Goal: Information Seeking & Learning: Compare options

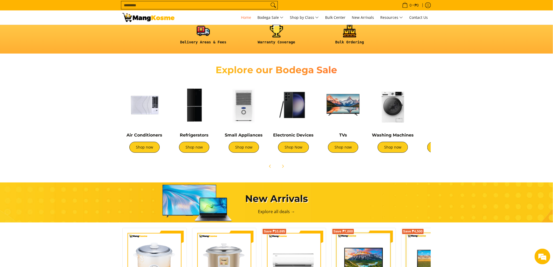
scroll to position [0, 192]
click at [304, 110] on img at bounding box center [293, 105] width 44 height 44
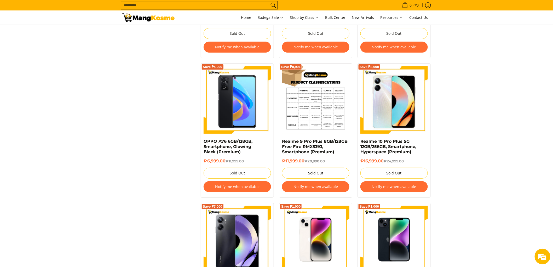
scroll to position [697, 0]
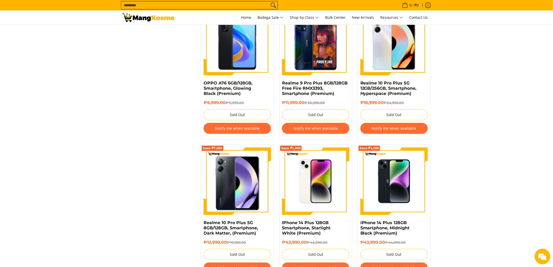
scroll to position [842, 0]
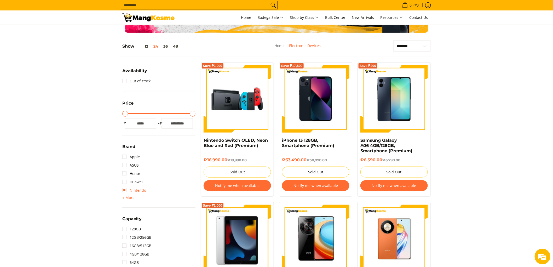
scroll to position [87, 0]
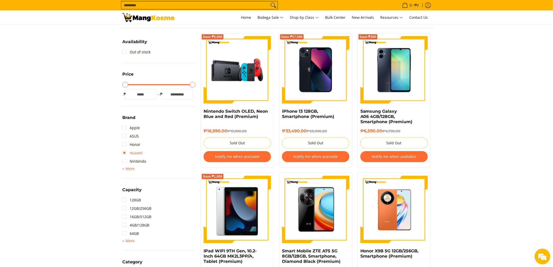
click at [132, 153] on link "Huawei" at bounding box center [132, 153] width 20 height 8
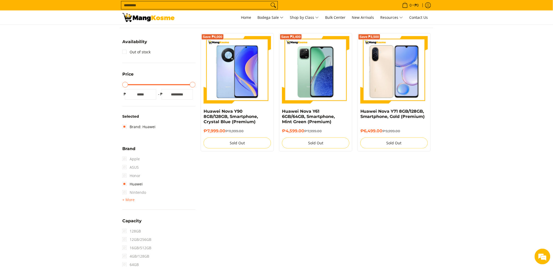
scroll to position [74, 0]
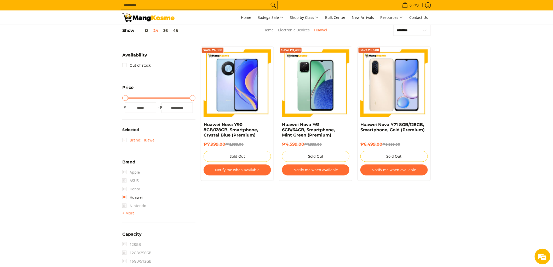
click at [126, 141] on link "Brand: Huawei" at bounding box center [138, 140] width 33 height 8
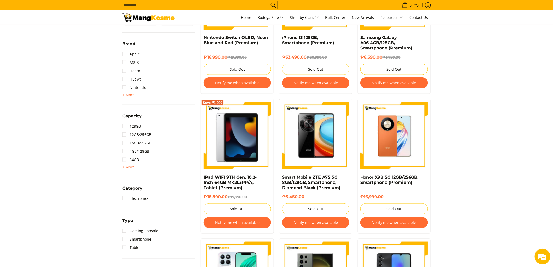
scroll to position [190, 0]
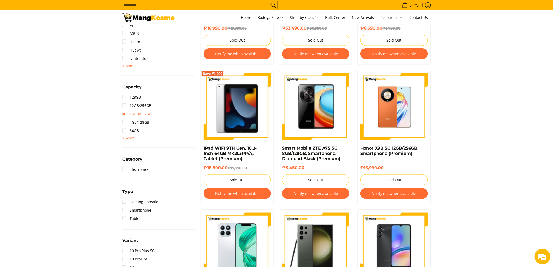
click at [126, 111] on link "16GB/512GB" at bounding box center [136, 114] width 29 height 8
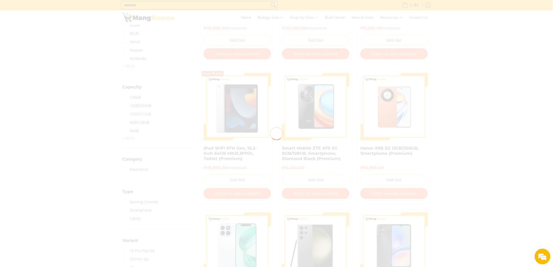
scroll to position [74, 0]
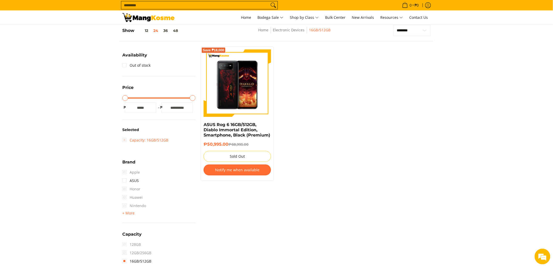
click at [124, 139] on link "Capacity: 16GB/512GB" at bounding box center [145, 140] width 46 height 8
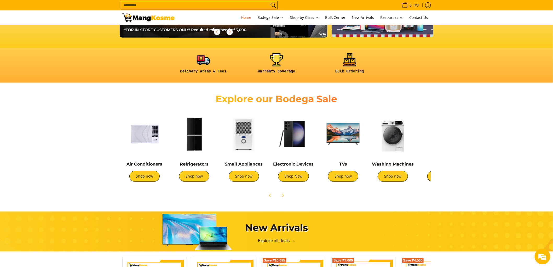
scroll to position [0, 415]
drag, startPoint x: 374, startPoint y: 144, endPoint x: 474, endPoint y: 160, distance: 101.5
click at [474, 160] on section "Explore our Bodega Sale Air Conditioners Shop now Refrigerators Shop now" at bounding box center [276, 144] width 553 height 118
click at [337, 139] on img at bounding box center [343, 134] width 44 height 44
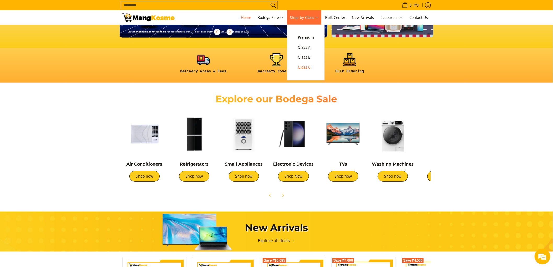
click at [298, 67] on span "Class C" at bounding box center [306, 67] width 16 height 7
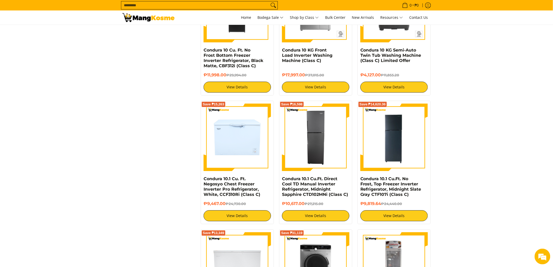
scroll to position [639, 0]
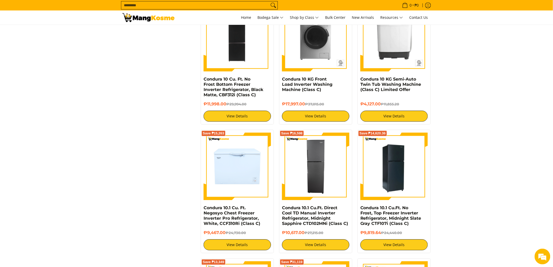
click at [387, 166] on img at bounding box center [393, 165] width 67 height 67
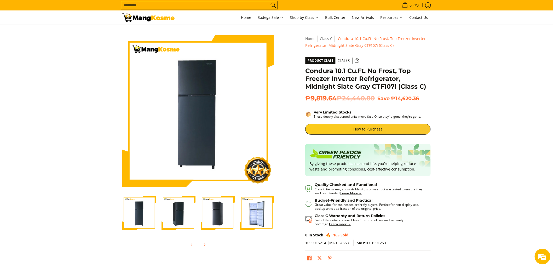
click at [254, 218] on img "Condura 10.1 Cu.Ft. No Frost, Top Freezer Inverter Refrigerator, Midnight Slate…" at bounding box center [257, 213] width 34 height 34
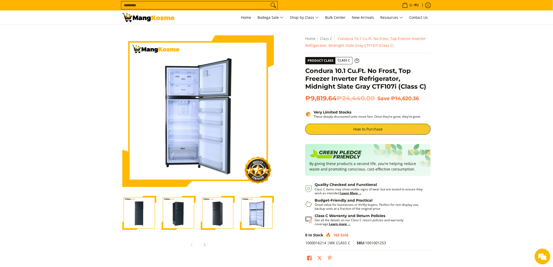
click at [227, 218] on img "Condura 10.1 Cu.Ft. No Frost, Top Freezer Inverter Refrigerator, Midnight Slate…" at bounding box center [218, 213] width 34 height 34
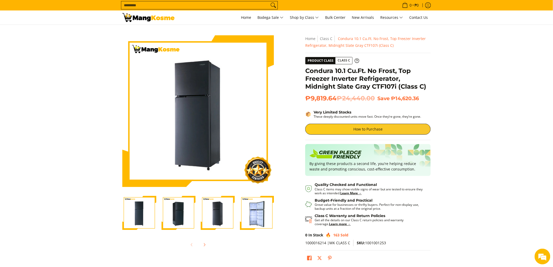
click at [190, 216] on img "Condura 10.1 Cu.Ft. No Frost, Top Freezer Inverter Refrigerator, Midnight Slate…" at bounding box center [178, 213] width 34 height 34
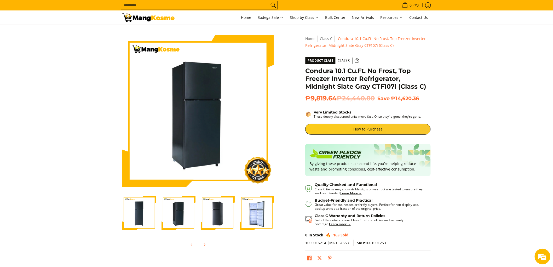
click at [141, 214] on img "Condura 10.1 Cu.Ft. No Frost, Top Freezer Inverter Refrigerator, Midnight Slate…" at bounding box center [139, 213] width 34 height 34
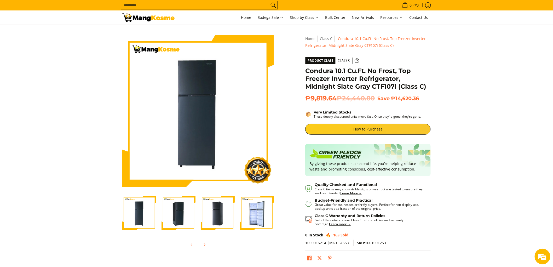
click at [261, 215] on img "Condura 10.1 Cu.Ft. No Frost, Top Freezer Inverter Refrigerator, Midnight Slate…" at bounding box center [257, 213] width 34 height 34
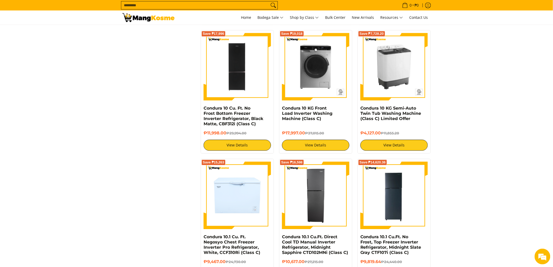
click at [388, 67] on img at bounding box center [393, 66] width 67 height 67
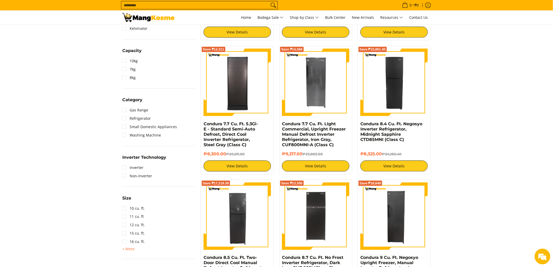
scroll to position [29, 0]
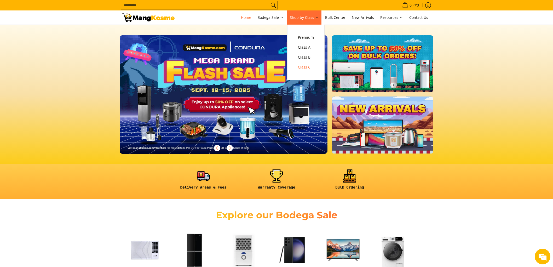
scroll to position [116, 0]
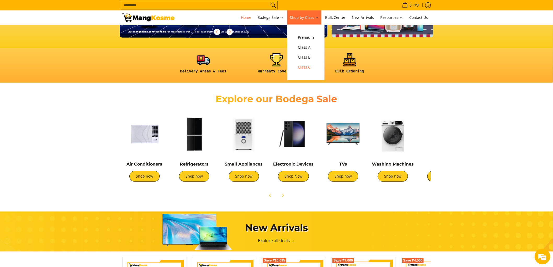
click at [298, 66] on span "Class C" at bounding box center [306, 67] width 16 height 7
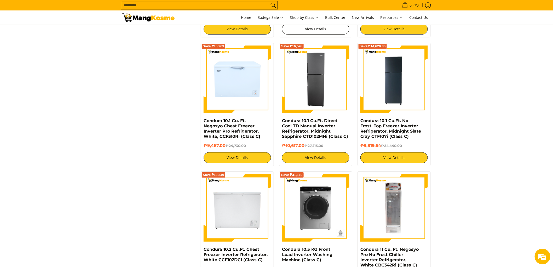
scroll to position [813, 0]
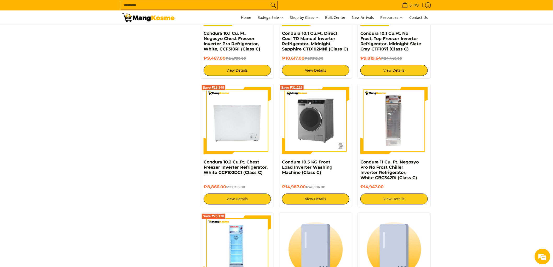
click at [309, 122] on img at bounding box center [315, 120] width 67 height 67
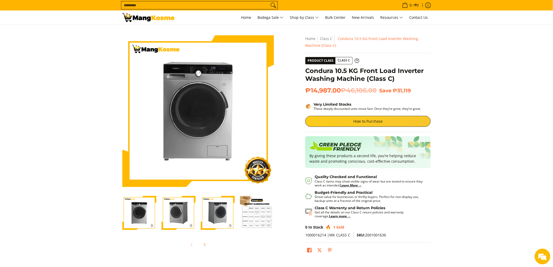
click at [208, 218] on img "Condura 10.5 KG Front Load Inverter Washing Machine (Class C)-3" at bounding box center [218, 213] width 34 height 34
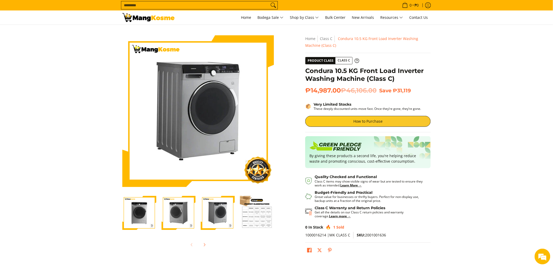
click at [146, 213] on img "Condura 10.5 KG Front Load Inverter Washing Machine (Class C)-1" at bounding box center [139, 213] width 34 height 34
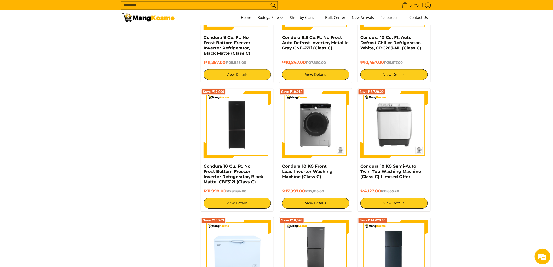
scroll to position [523, 0]
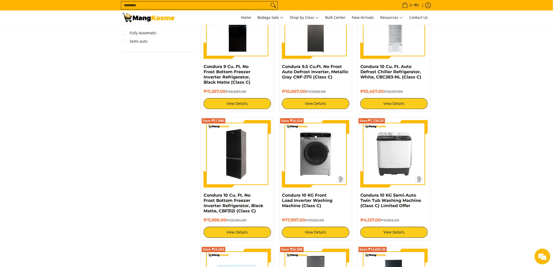
click at [237, 156] on img at bounding box center [237, 153] width 67 height 67
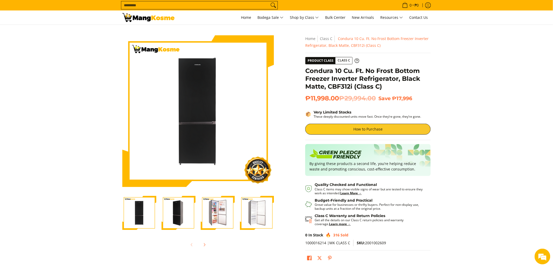
click at [225, 216] on img "Condura 10 Cu. Ft. No Frost Bottom Freezer Inverter Refrigerator, Black Matte, …" at bounding box center [218, 213] width 34 height 34
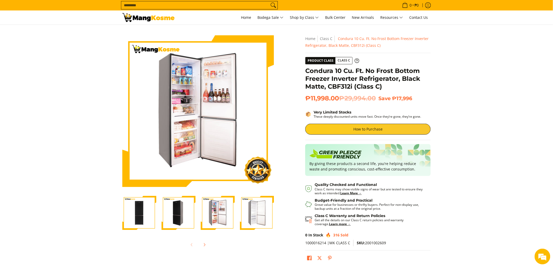
click at [260, 204] on img "Condura 10 Cu. Ft. No Frost Bottom Freezer Inverter Refrigerator, Black Matte, …" at bounding box center [257, 213] width 34 height 34
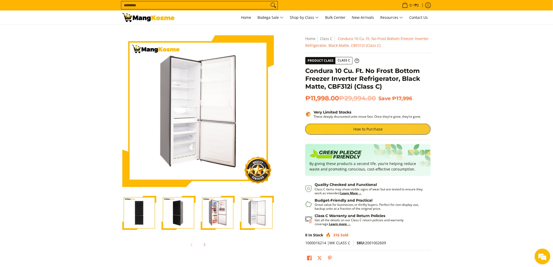
click at [210, 209] on img "Condura 10 Cu. Ft. No Frost Bottom Freezer Inverter Refrigerator, Black Matte, …" at bounding box center [218, 213] width 34 height 34
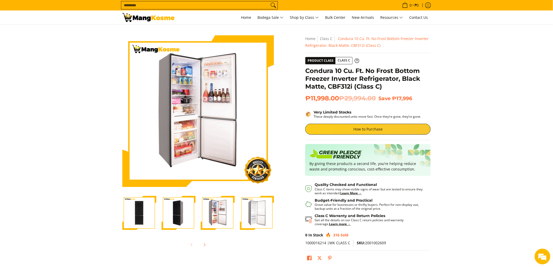
click at [182, 206] on img "Condura 10 Cu. Ft. No Frost Bottom Freezer Inverter Refrigerator, Black Matte, …" at bounding box center [178, 213] width 34 height 34
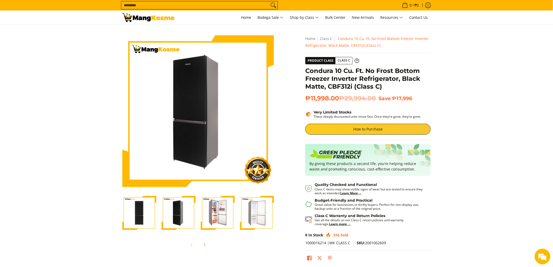
click at [143, 208] on img "Condura 10 Cu. Ft. No Frost Bottom Freezer Inverter Refrigerator, Black Matte, …" at bounding box center [139, 213] width 34 height 34
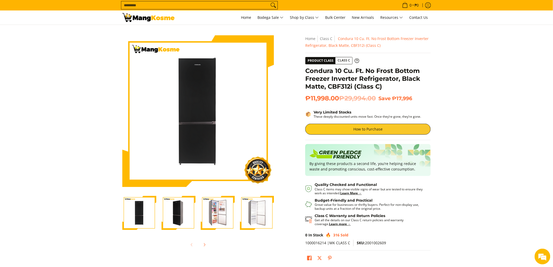
click at [184, 209] on img "Condura 10 Cu. Ft. No Frost Bottom Freezer Inverter Refrigerator, Black Matte, …" at bounding box center [178, 213] width 34 height 34
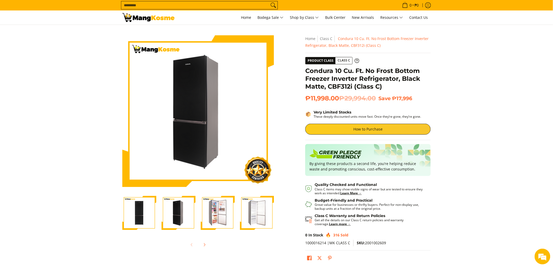
click at [217, 212] on img "Condura 10 Cu. Ft. No Frost Bottom Freezer Inverter Refrigerator, Black Matte, …" at bounding box center [218, 213] width 34 height 34
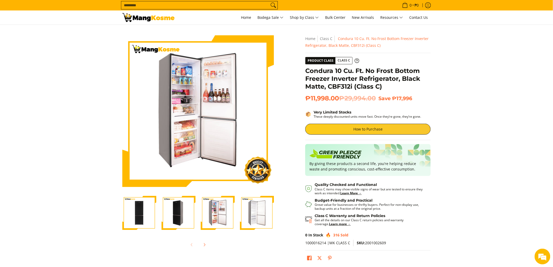
click at [256, 213] on img "Condura 10 Cu. Ft. No Frost Bottom Freezer Inverter Refrigerator, Black Matte, …" at bounding box center [257, 213] width 34 height 34
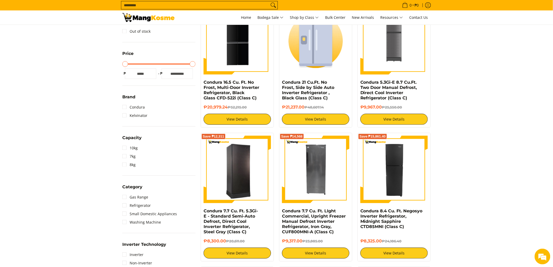
click at [244, 189] on img at bounding box center [237, 169] width 67 height 66
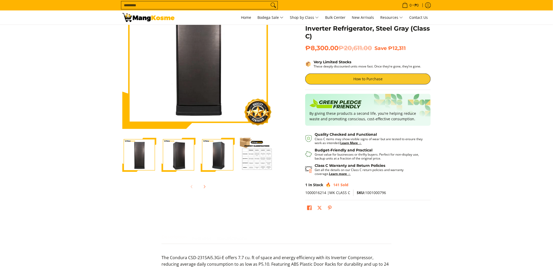
scroll to position [58, 0]
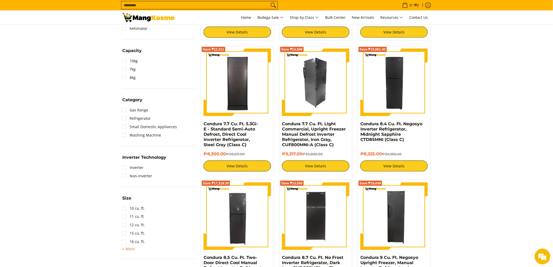
scroll to position [203, 0]
click at [322, 101] on img at bounding box center [315, 82] width 67 height 67
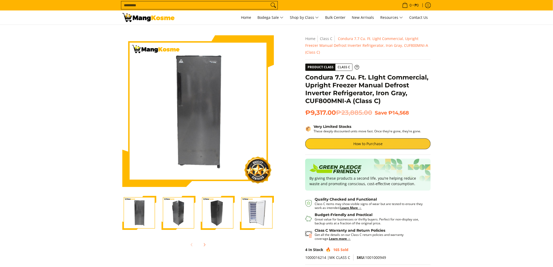
click at [254, 211] on img "Condura 7.7 Cu. Ft. LIght Commercial, Upright Freezer Manual Defrost Inverter R…" at bounding box center [257, 213] width 34 height 34
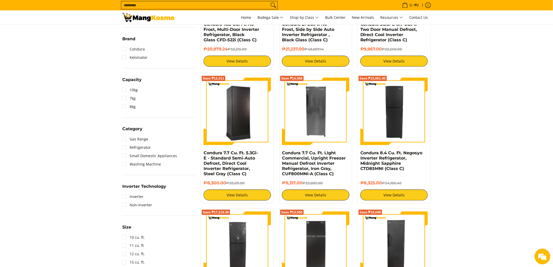
scroll to position [29, 0]
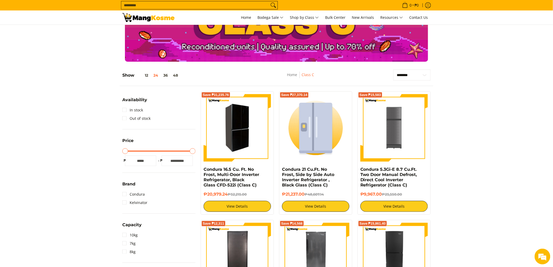
click at [239, 126] on img at bounding box center [237, 128] width 67 height 66
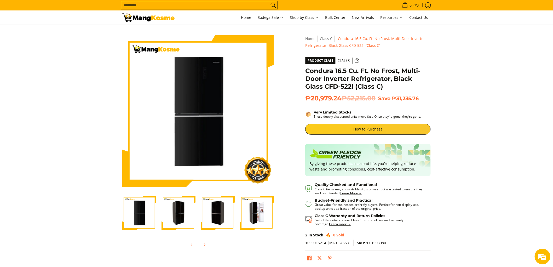
click at [262, 222] on img "Condura 16.5 Cu. Ft. No Frost, Multi-Door Inverter Refrigerator, Black Glass CF…" at bounding box center [257, 212] width 34 height 33
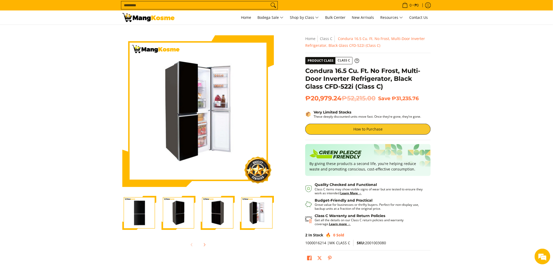
click at [221, 213] on img "Condura 16.5 Cu. Ft. No Frost, Multi-Door Inverter Refrigerator, Black Glass CF…" at bounding box center [218, 212] width 34 height 33
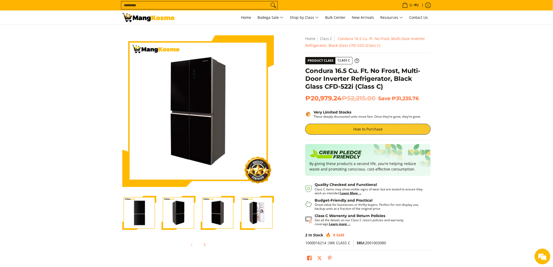
click at [164, 208] on img "Condura 16.5 Cu. Ft. No Frost, Multi-Door Inverter Refrigerator, Black Glass CF…" at bounding box center [178, 212] width 34 height 33
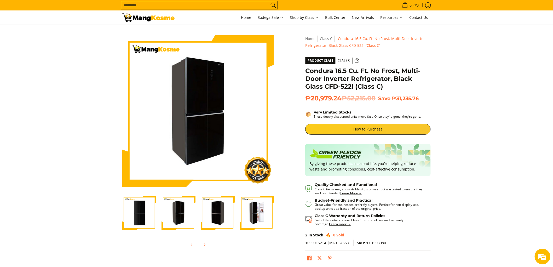
click at [142, 211] on img "Condura 16.5 Cu. Ft. No Frost, Multi-Door Inverter Refrigerator, Black Glass CF…" at bounding box center [139, 212] width 34 height 33
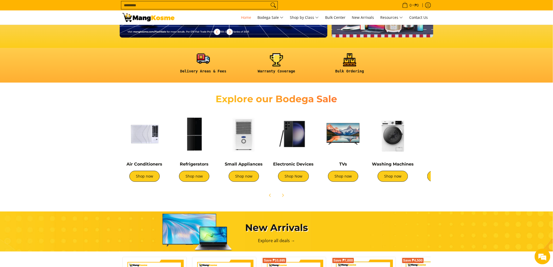
click at [201, 57] on link at bounding box center [203, 65] width 68 height 24
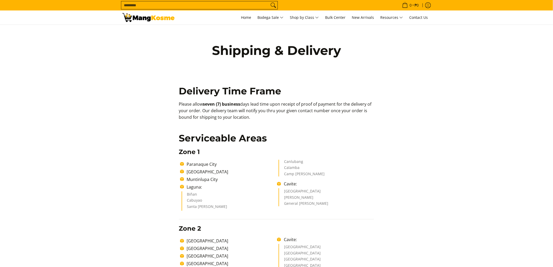
scroll to position [87, 0]
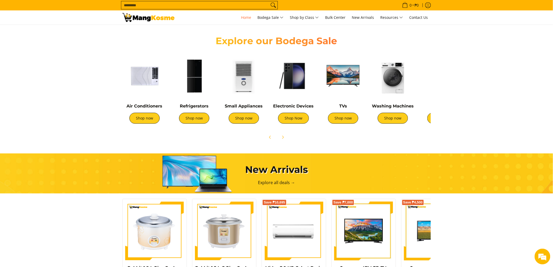
scroll to position [0, 207]
click at [152, 80] on img at bounding box center [144, 76] width 44 height 44
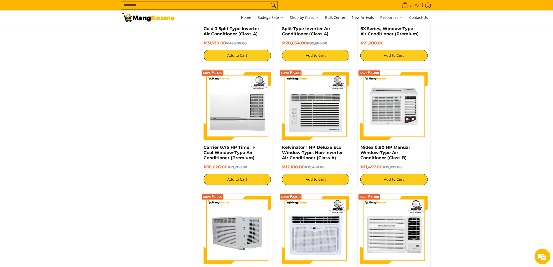
scroll to position [523, 0]
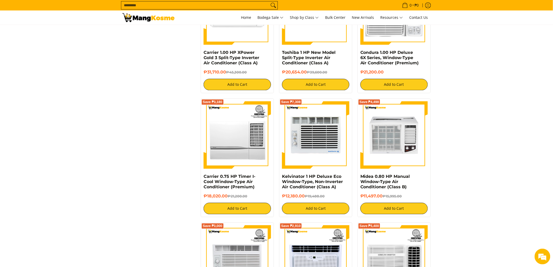
click at [309, 129] on img at bounding box center [315, 134] width 67 height 67
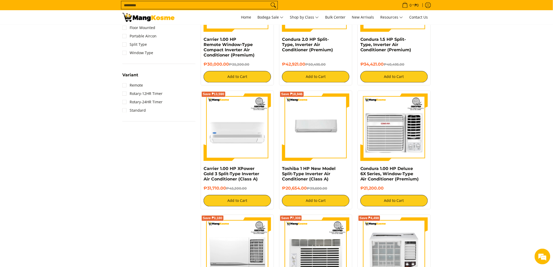
scroll to position [261, 0]
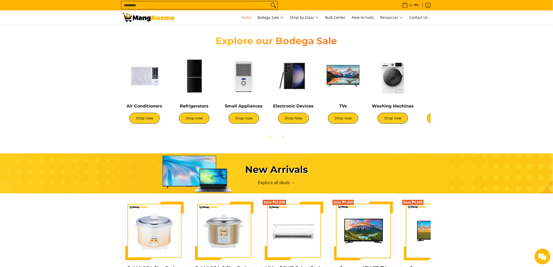
drag, startPoint x: 387, startPoint y: 86, endPoint x: 437, endPoint y: 100, distance: 52.0
click at [437, 100] on section "Explore our Bodega Sale Air Conditioners Shop now Refrigerators Shop now" at bounding box center [276, 86] width 553 height 118
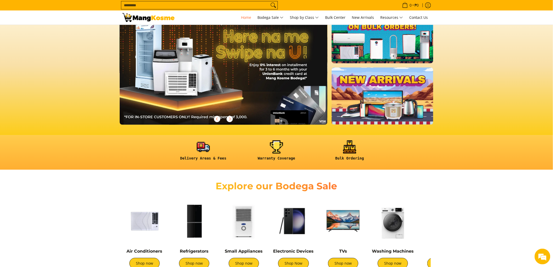
scroll to position [87, 0]
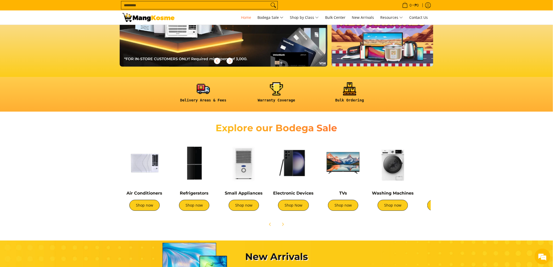
click at [245, 169] on img at bounding box center [244, 163] width 44 height 44
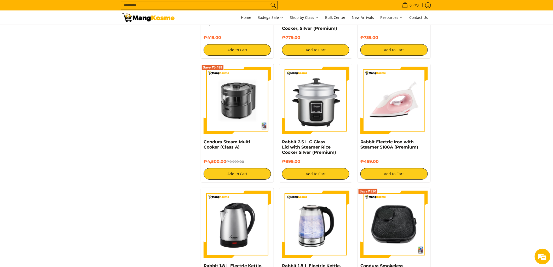
scroll to position [929, 0]
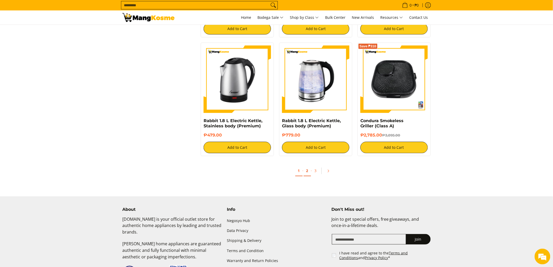
click at [306, 166] on link "2" at bounding box center [307, 170] width 7 height 11
